Goal: Task Accomplishment & Management: Use online tool/utility

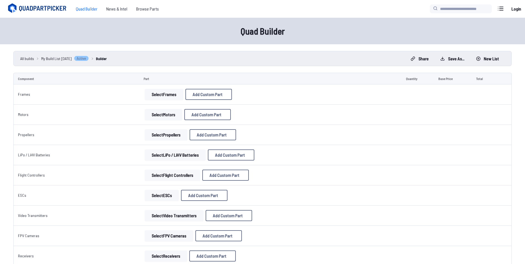
click at [160, 94] on button "Select Frames" at bounding box center [164, 94] width 38 height 11
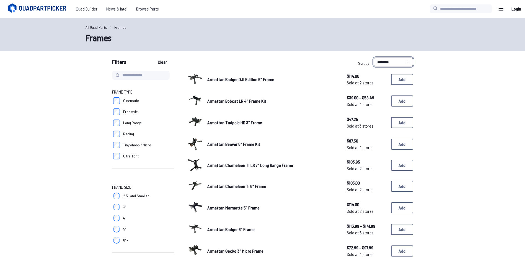
click at [398, 62] on select "**********" at bounding box center [394, 62] width 40 height 9
select select "******"
click at [374, 58] on select "**********" at bounding box center [394, 62] width 40 height 9
click at [395, 78] on button "Add" at bounding box center [402, 79] width 22 height 11
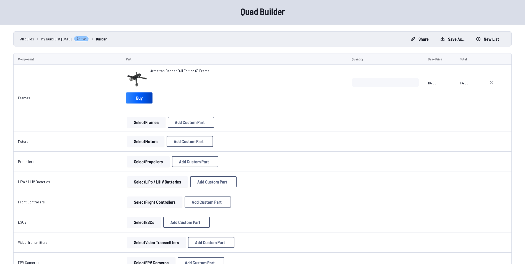
scroll to position [55, 0]
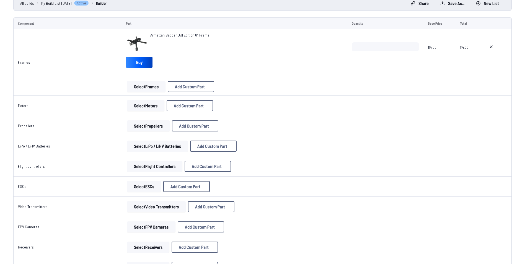
click at [144, 108] on button "Select Motors" at bounding box center [145, 105] width 37 height 11
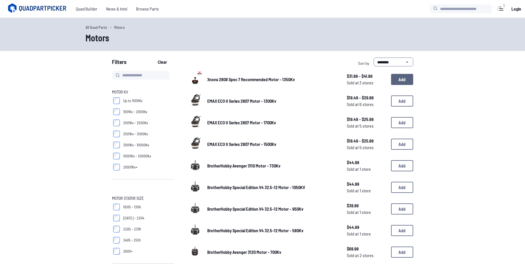
click at [407, 79] on button "Add" at bounding box center [402, 79] width 22 height 11
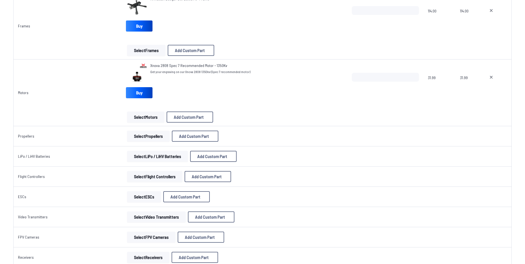
scroll to position [111, 0]
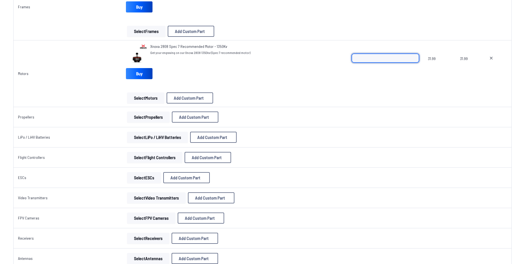
click at [413, 57] on input "*" at bounding box center [385, 58] width 67 height 9
click at [412, 57] on input "*" at bounding box center [385, 58] width 67 height 9
type input "*"
click at [412, 57] on input "*" at bounding box center [385, 58] width 67 height 9
click at [361, 97] on td "*" at bounding box center [386, 73] width 76 height 67
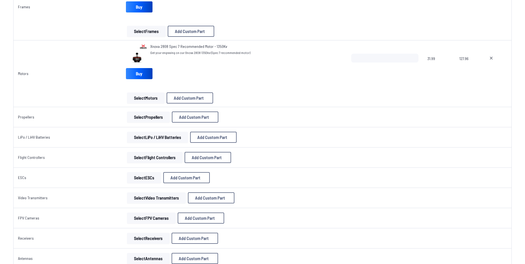
click at [148, 118] on button "Select Propellers" at bounding box center [148, 117] width 43 height 11
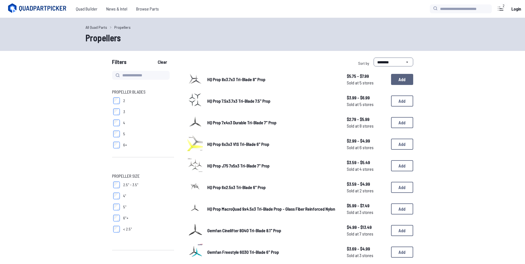
click at [400, 79] on button "Add" at bounding box center [402, 79] width 22 height 11
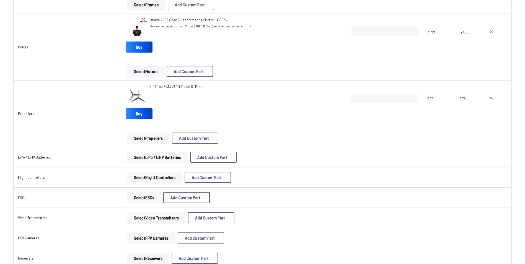
scroll to position [138, 0]
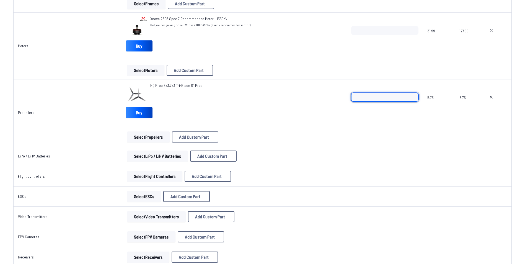
click at [413, 97] on input "*" at bounding box center [384, 97] width 67 height 9
click at [413, 96] on input "*" at bounding box center [384, 97] width 67 height 9
type input "*"
click at [413, 96] on input "*" at bounding box center [384, 97] width 67 height 9
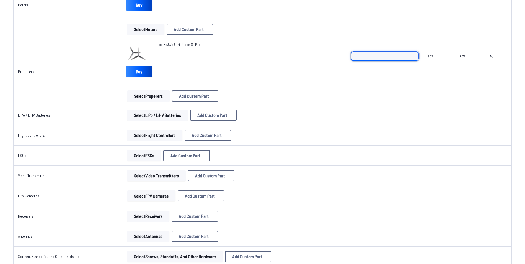
scroll to position [194, 0]
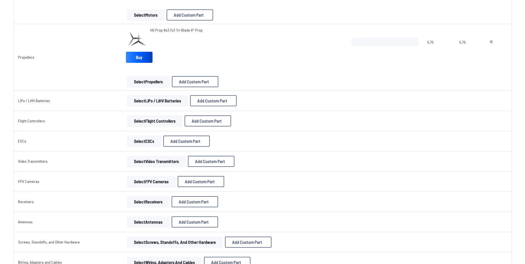
click at [159, 99] on button "Select LiPo / LiHV Batteries" at bounding box center [157, 100] width 61 height 11
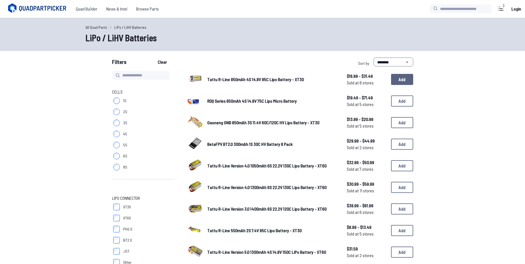
click at [406, 80] on button "Add" at bounding box center [402, 79] width 22 height 11
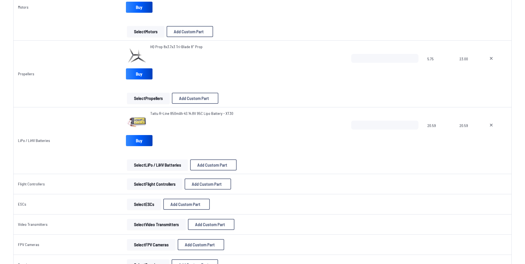
scroll to position [222, 0]
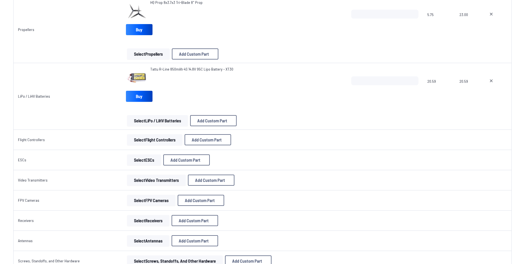
click at [151, 141] on button "Select Flight Controllers" at bounding box center [154, 139] width 55 height 11
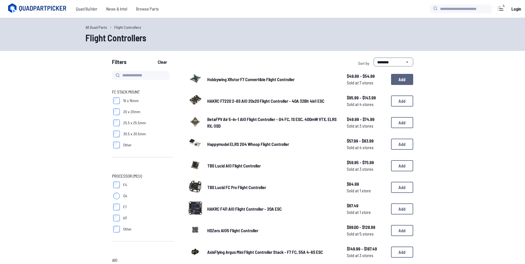
click at [400, 79] on button "Add" at bounding box center [402, 79] width 22 height 11
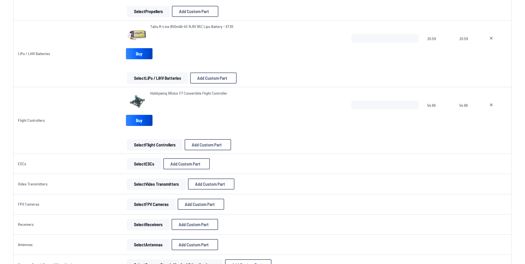
scroll to position [277, 0]
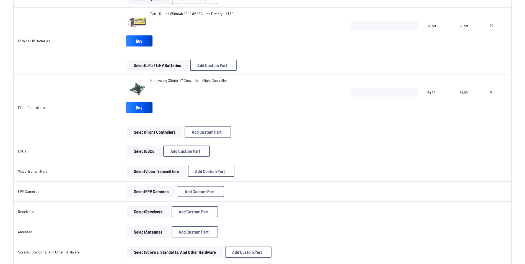
click at [130, 151] on button "Select ESCs" at bounding box center [144, 151] width 34 height 11
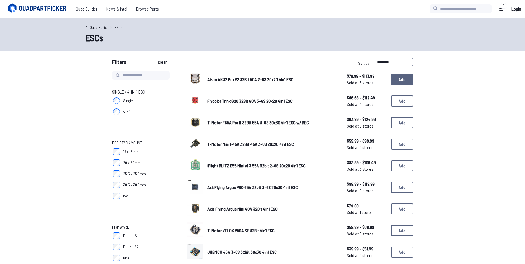
click at [395, 77] on button "Add" at bounding box center [402, 79] width 22 height 11
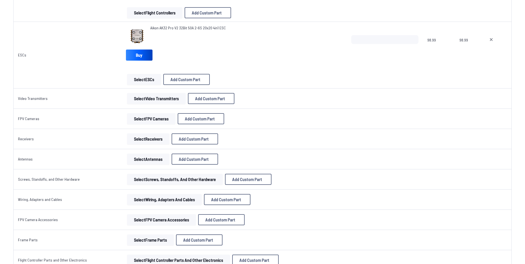
scroll to position [415, 0]
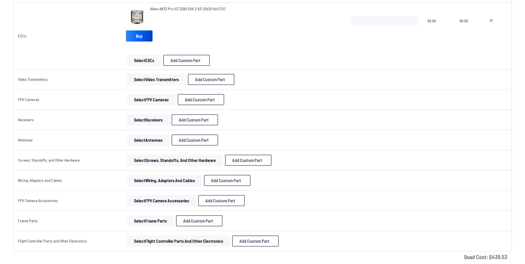
click at [156, 82] on button "Select Video Transmitters" at bounding box center [156, 79] width 59 height 11
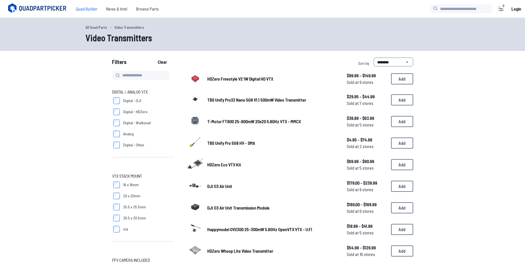
click at [87, 8] on span "Quad Builder" at bounding box center [86, 8] width 30 height 11
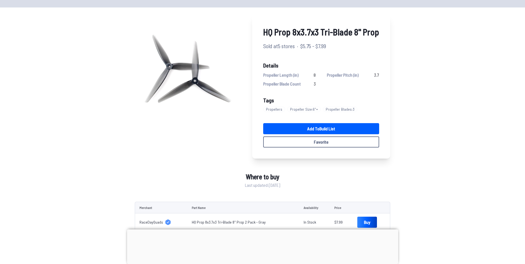
scroll to position [28, 0]
